Goal: Transaction & Acquisition: Purchase product/service

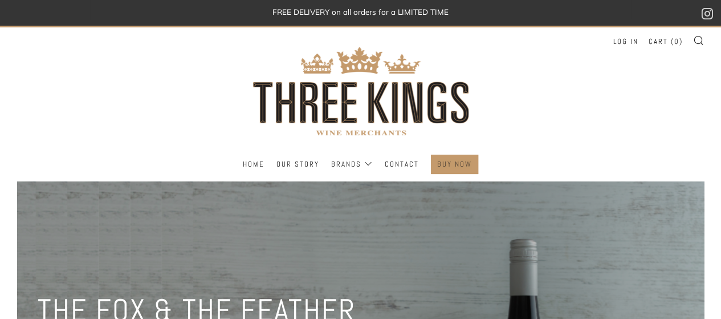
click at [452, 164] on link "BUY NOW" at bounding box center [454, 164] width 35 height 18
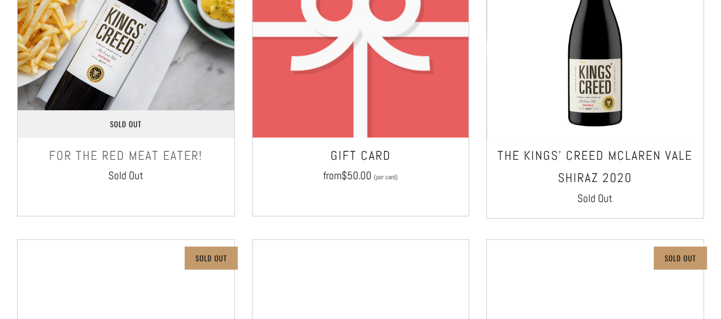
scroll to position [399, 0]
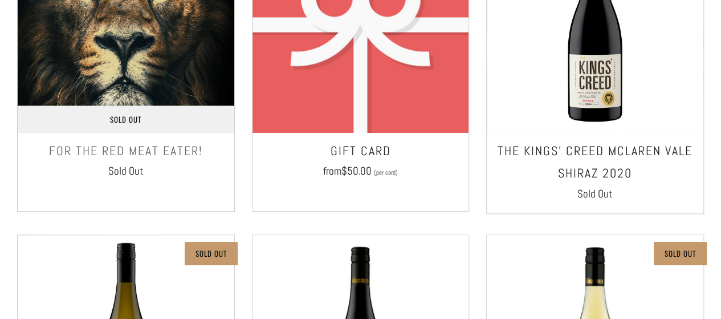
click at [152, 152] on h3 "FOR THE RED MEAT EATER!" at bounding box center [125, 151] width 205 height 23
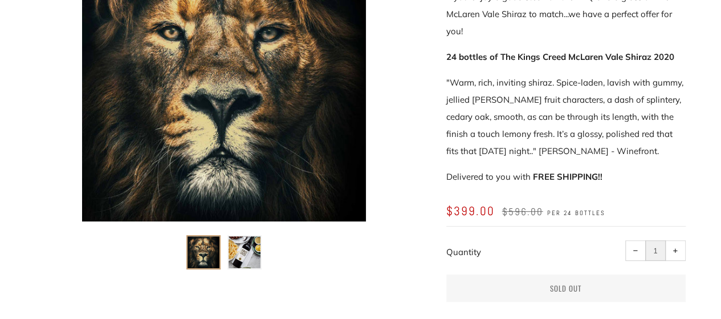
scroll to position [266, 0]
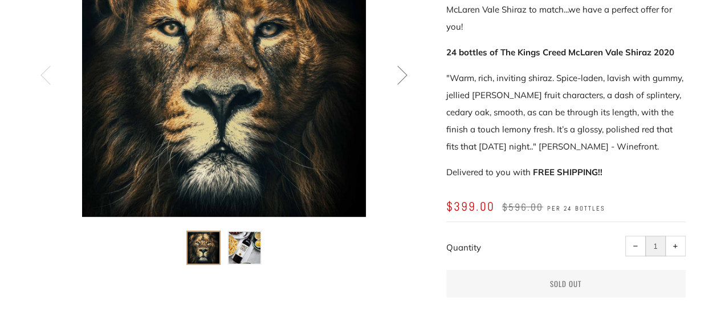
click at [243, 258] on img at bounding box center [245, 247] width 32 height 32
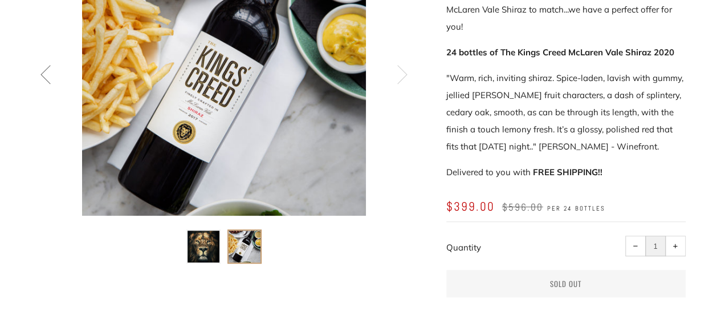
click at [256, 241] on img at bounding box center [245, 246] width 32 height 32
click at [399, 76] on icon at bounding box center [402, 73] width 19 height 19
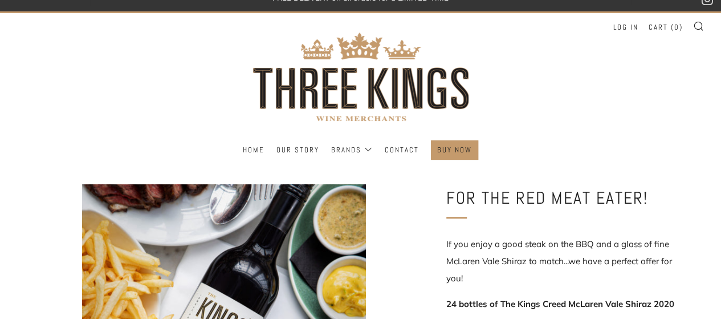
scroll to position [0, 0]
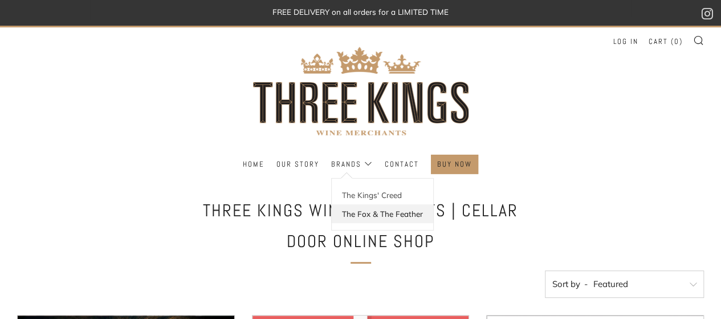
click at [366, 213] on link "The Fox & The Feather" at bounding box center [382, 213] width 101 height 19
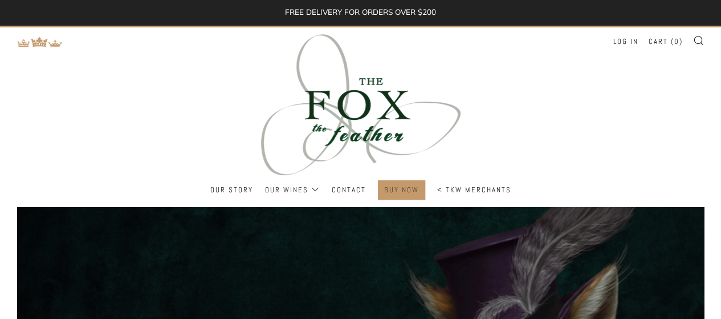
click at [409, 191] on link "BUY NOW" at bounding box center [401, 190] width 35 height 18
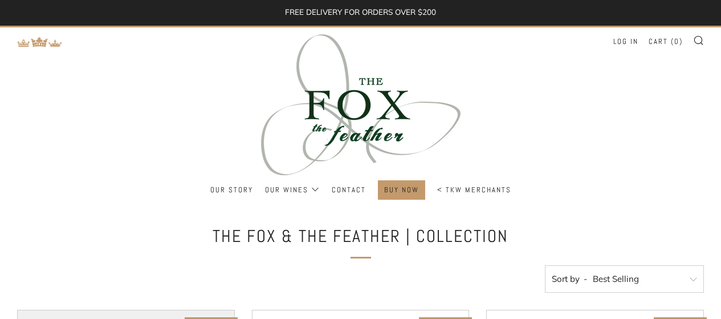
select select "best-selling"
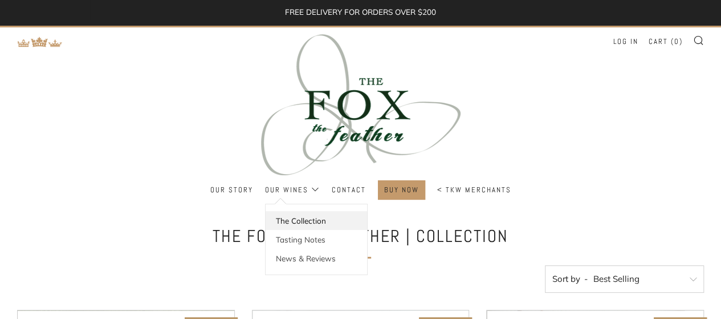
click at [312, 217] on link "The Collection" at bounding box center [316, 220] width 101 height 19
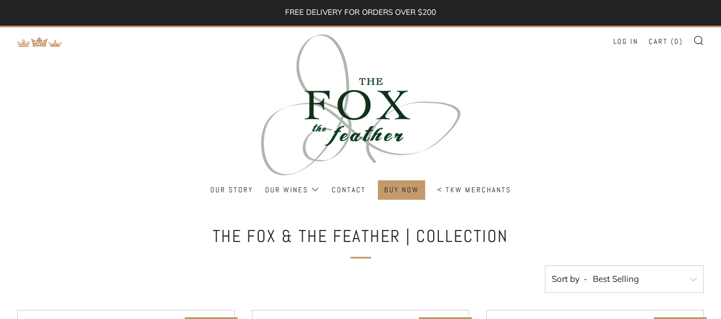
select select "best-selling"
click at [40, 43] on img at bounding box center [40, 41] width 46 height 11
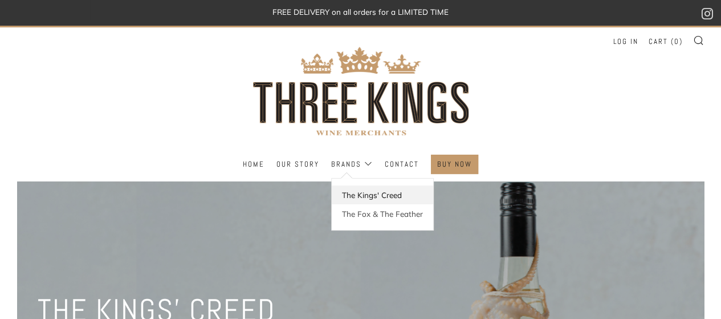
click at [377, 194] on link "The Kings' Creed" at bounding box center [382, 194] width 101 height 19
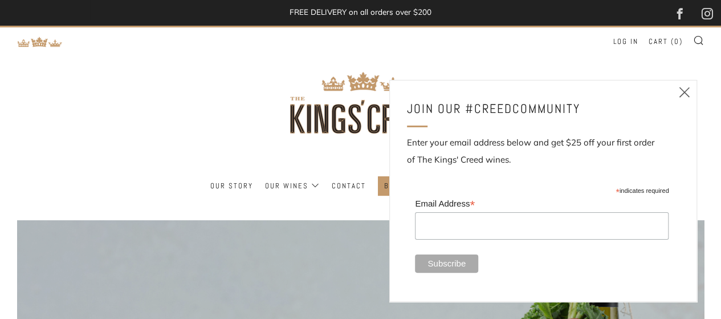
click at [680, 93] on icon at bounding box center [685, 92] width 14 height 14
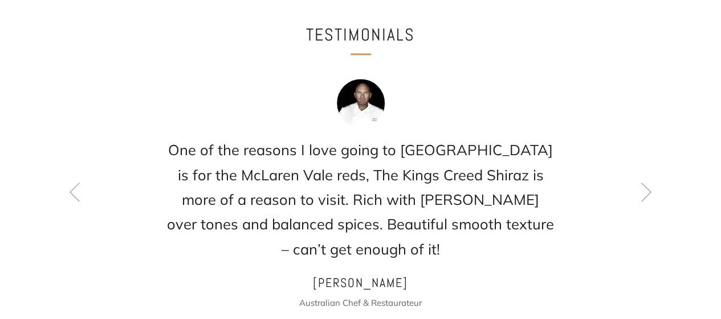
scroll to position [1329, 0]
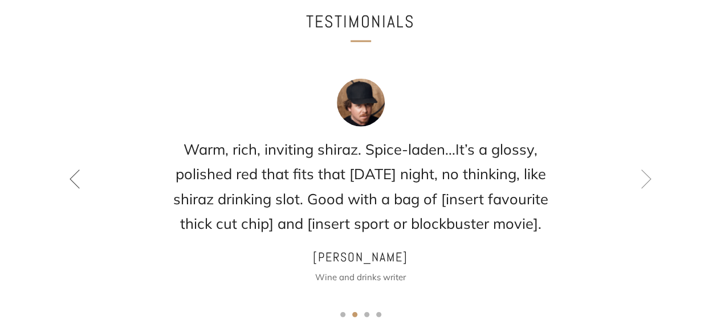
click at [77, 169] on icon at bounding box center [74, 178] width 19 height 19
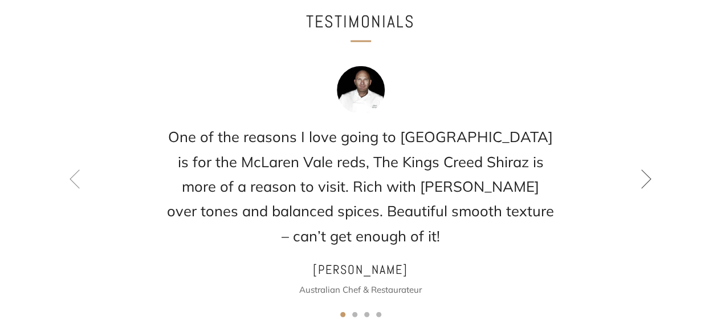
click at [647, 169] on icon at bounding box center [646, 178] width 19 height 19
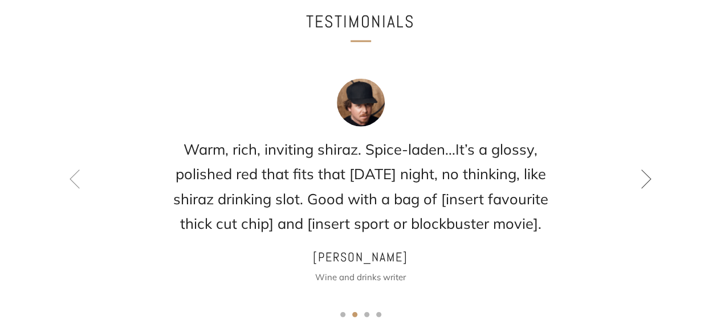
click at [641, 169] on icon at bounding box center [646, 178] width 19 height 19
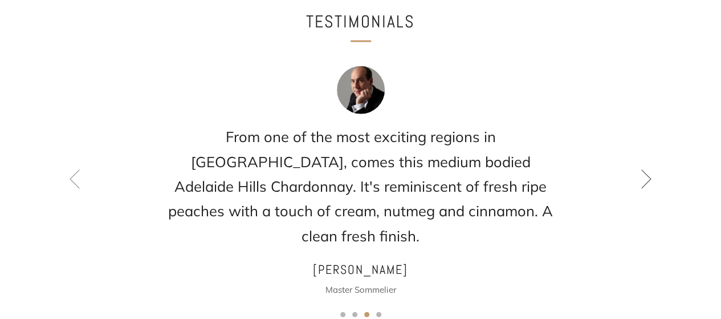
click at [642, 169] on icon at bounding box center [646, 178] width 19 height 19
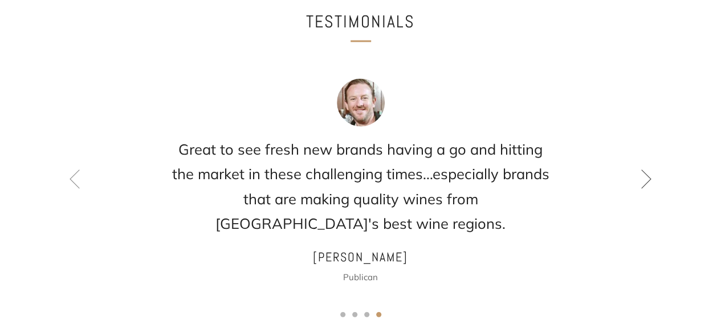
click at [642, 169] on icon at bounding box center [646, 178] width 19 height 19
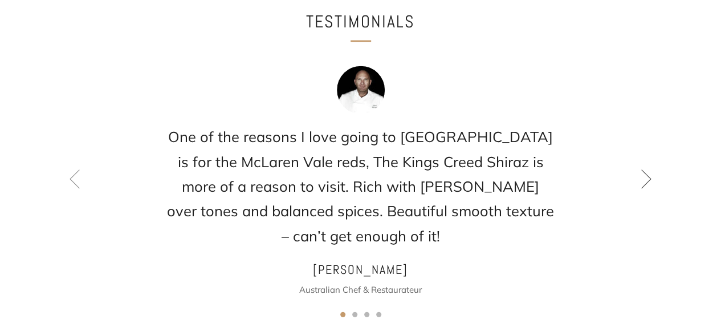
click at [642, 169] on icon at bounding box center [646, 178] width 19 height 19
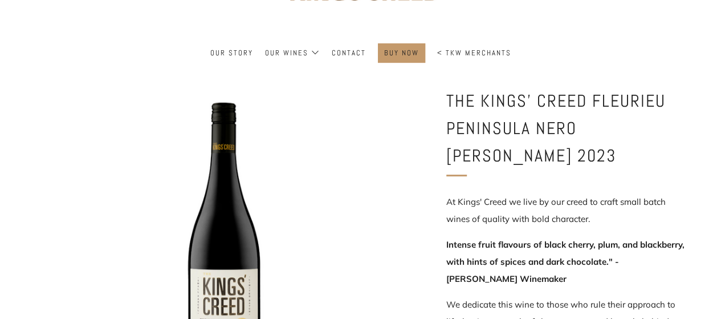
scroll to position [266, 0]
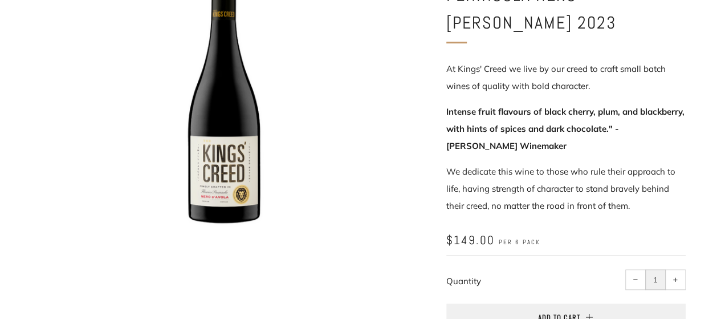
scroll to position [133, 0]
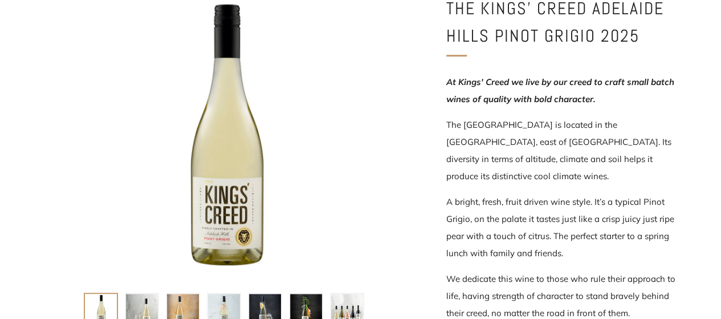
scroll to position [266, 0]
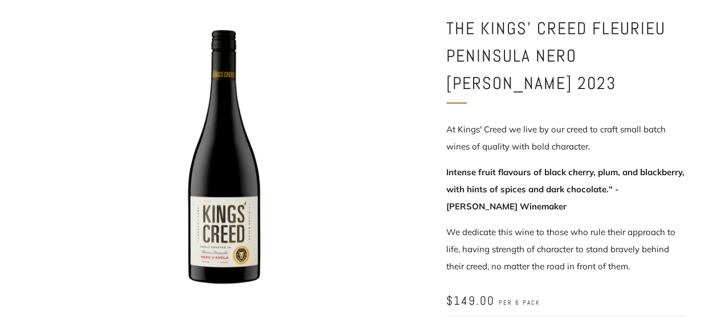
scroll to position [133, 0]
